Goal: Share content: Share content

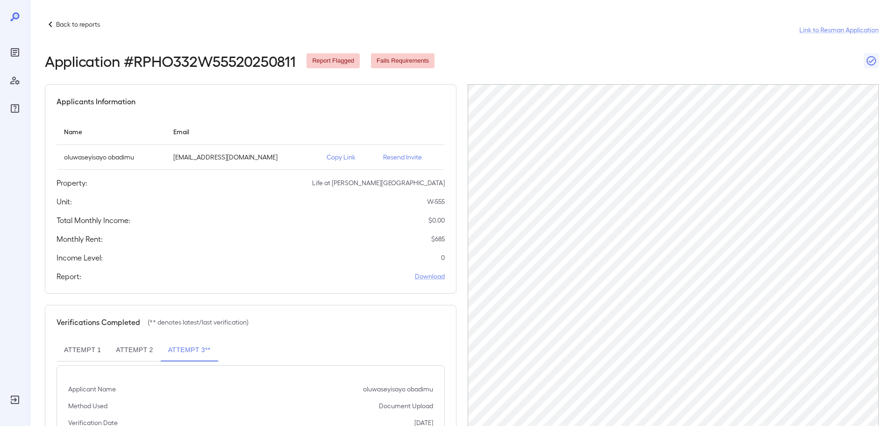
click at [337, 154] on p "Copy Link" at bounding box center [348, 156] width 42 height 9
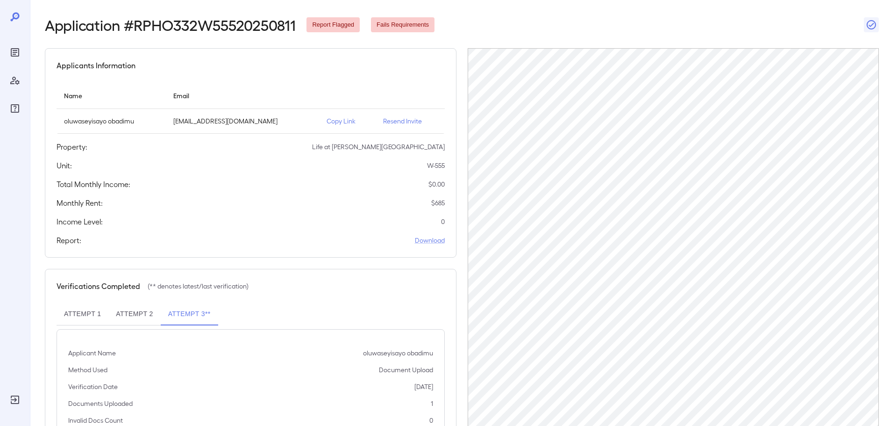
scroll to position [94, 0]
